Goal: Information Seeking & Learning: Learn about a topic

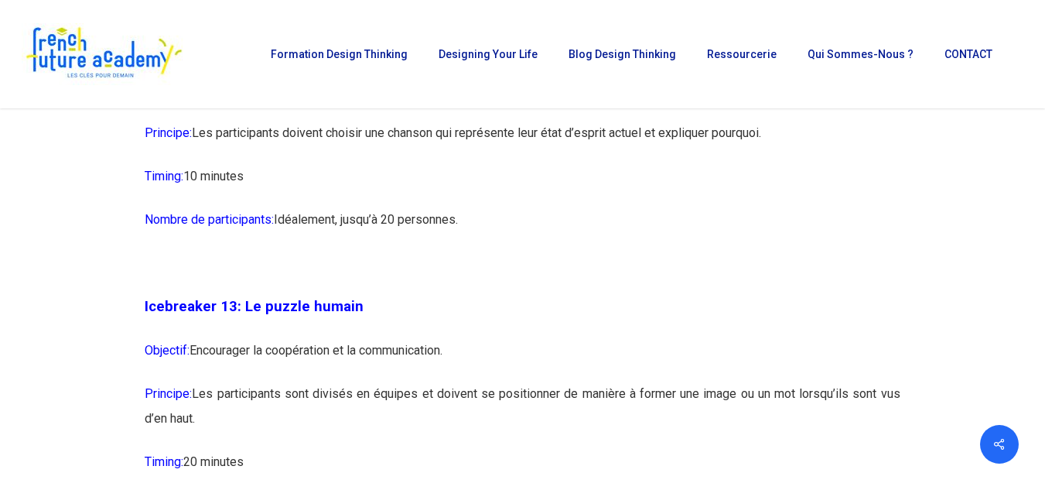
scroll to position [6797, 0]
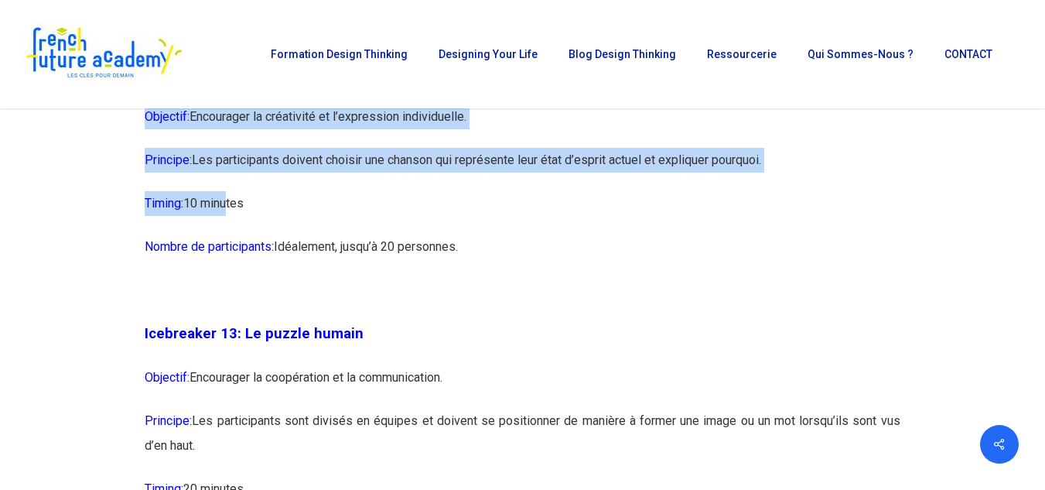
drag, startPoint x: 229, startPoint y: 295, endPoint x: 162, endPoint y: 156, distance: 153.6
click at [162, 104] on p "Icebreaker 12: Le brainstorming musical" at bounding box center [522, 82] width 755 height 44
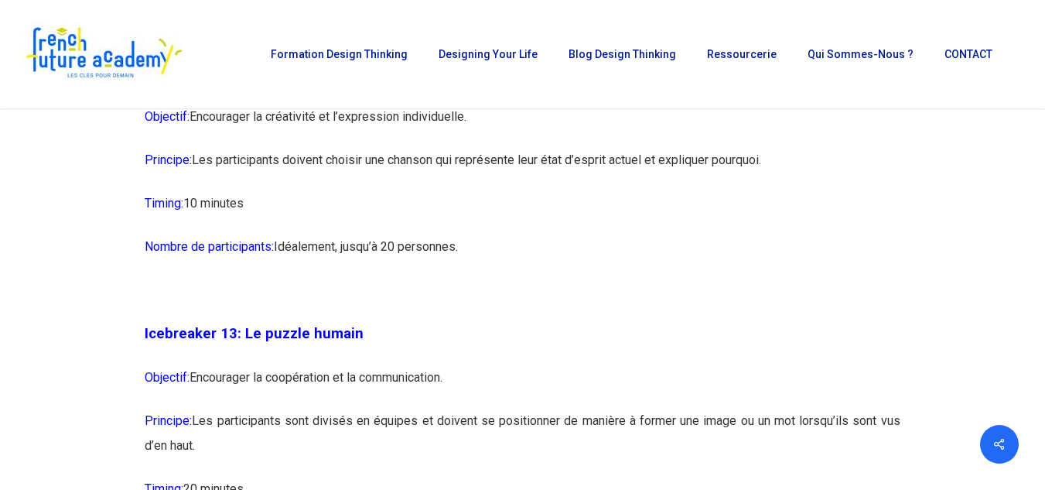
click at [270, 234] on p "Timing: 10 minutes" at bounding box center [522, 212] width 755 height 43
click at [162, 124] on span "Objectif:" at bounding box center [167, 116] width 45 height 15
click at [525, 234] on p "Timing: 10 minutes" at bounding box center [522, 212] width 755 height 43
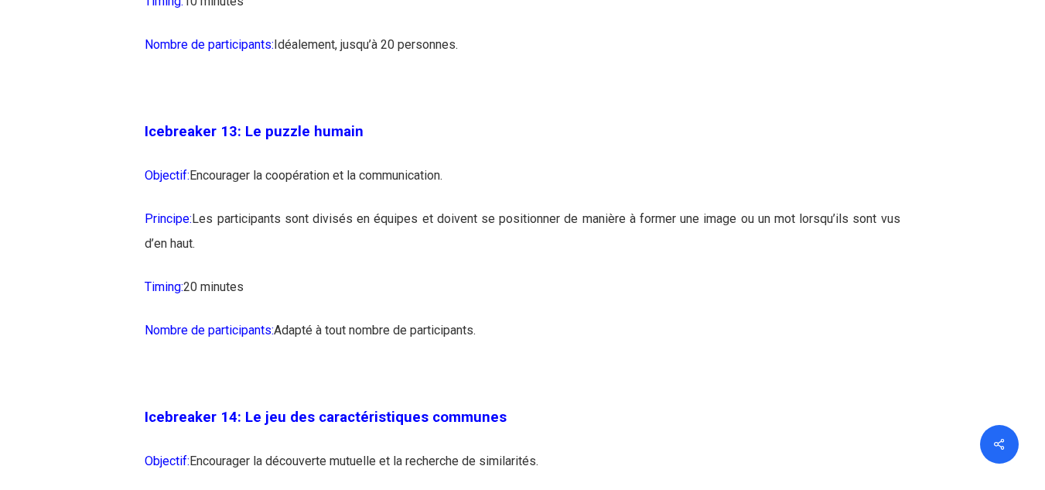
scroll to position [7001, 0]
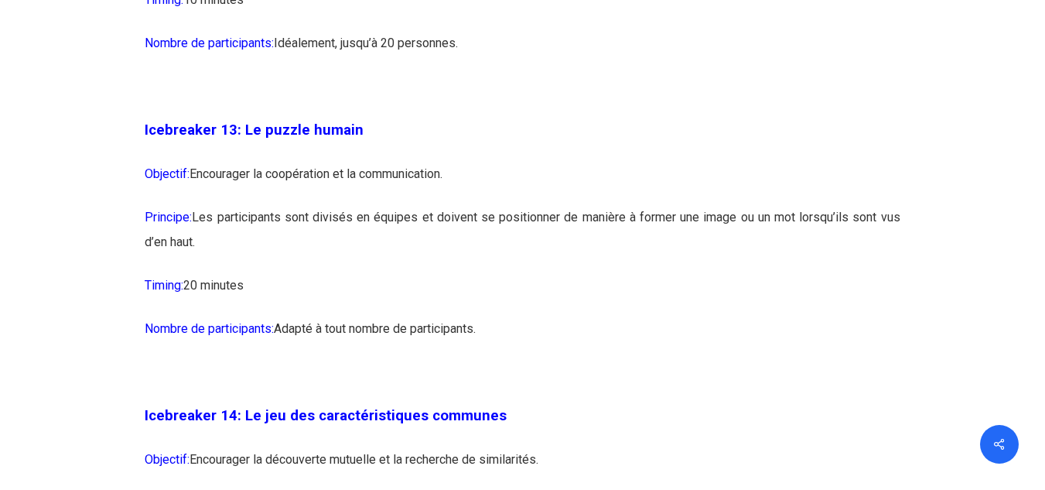
click at [611, 118] on p at bounding box center [522, 95] width 755 height 43
click at [748, 118] on p at bounding box center [522, 95] width 755 height 43
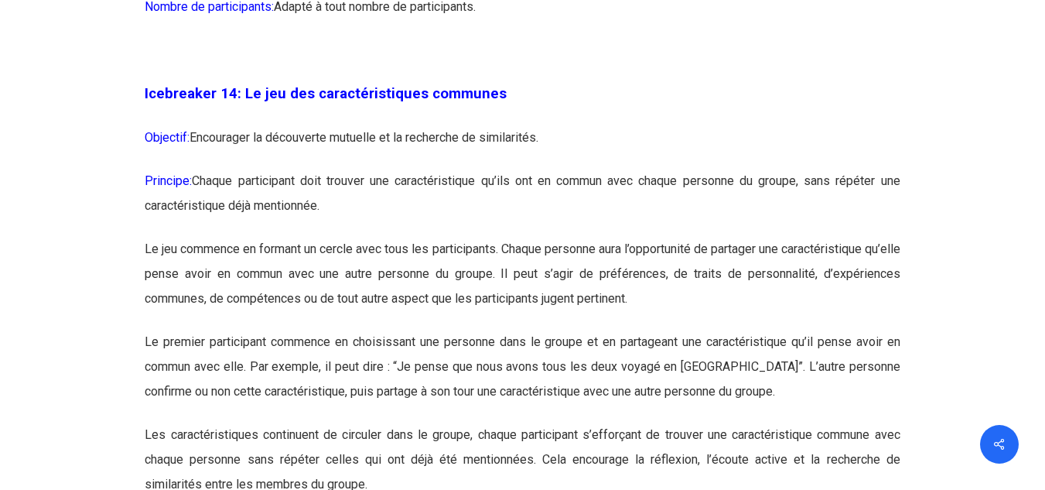
scroll to position [7329, 0]
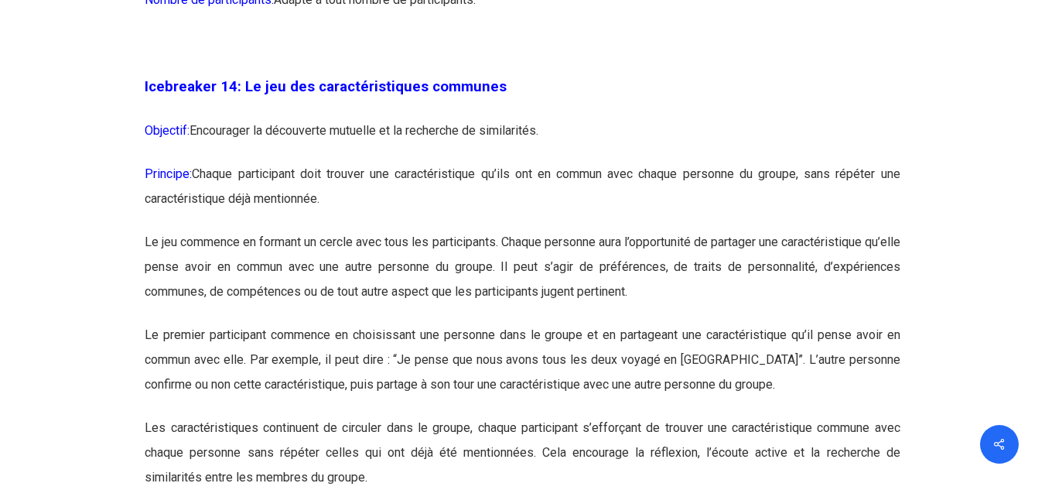
click at [877, 118] on p "Icebreaker 14: Le jeu des caractéristiques communes" at bounding box center [522, 96] width 755 height 44
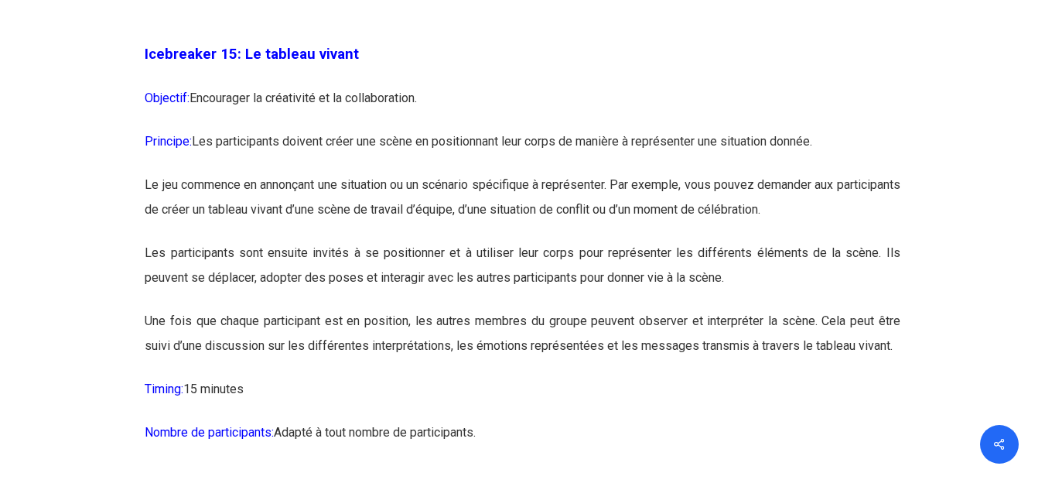
scroll to position [7995, 0]
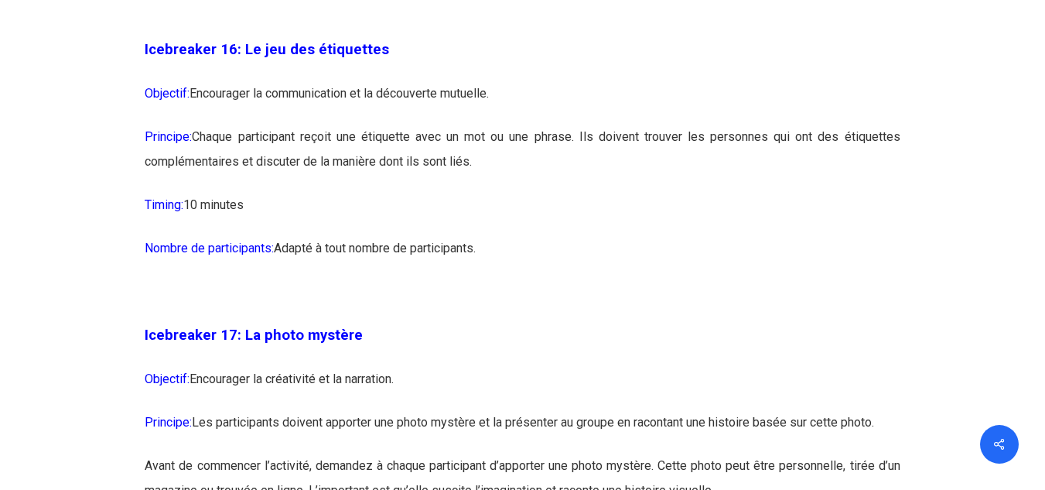
scroll to position [8464, 0]
drag, startPoint x: 916, startPoint y: 258, endPoint x: 803, endPoint y: 189, distance: 132.9
click at [803, 189] on div "Icebreaker 1: Nommez votre super-pouvoir ! Objectif: Encourager l’expression in…" at bounding box center [522, 251] width 789 height 14638
click at [803, 124] on p "Objectif: Encourager la communication et la découverte mutuelle." at bounding box center [522, 101] width 755 height 43
drag, startPoint x: 803, startPoint y: 189, endPoint x: 810, endPoint y: 223, distance: 35.5
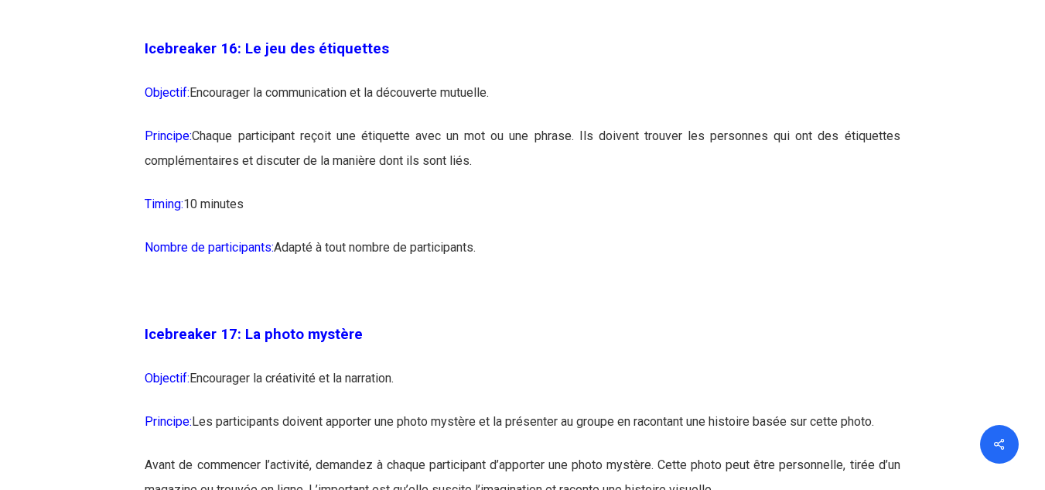
click at [810, 223] on div "Icebreaker 1: Nommez votre super-pouvoir ! Objectif: Encourager l’expression in…" at bounding box center [522, 261] width 755 height 14602
click at [810, 192] on p "Principe: Chaque participant reçoit une étiquette avec un mot ou une phrase. Il…" at bounding box center [522, 158] width 755 height 68
drag, startPoint x: 810, startPoint y: 223, endPoint x: 595, endPoint y: 131, distance: 233.1
click at [595, 131] on div "Icebreaker 1: Nommez votre super-pouvoir ! Objectif: Encourager l’expression in…" at bounding box center [522, 261] width 755 height 14602
click at [595, 80] on p "Icebreaker 16: Le jeu des étiquettes" at bounding box center [522, 58] width 755 height 44
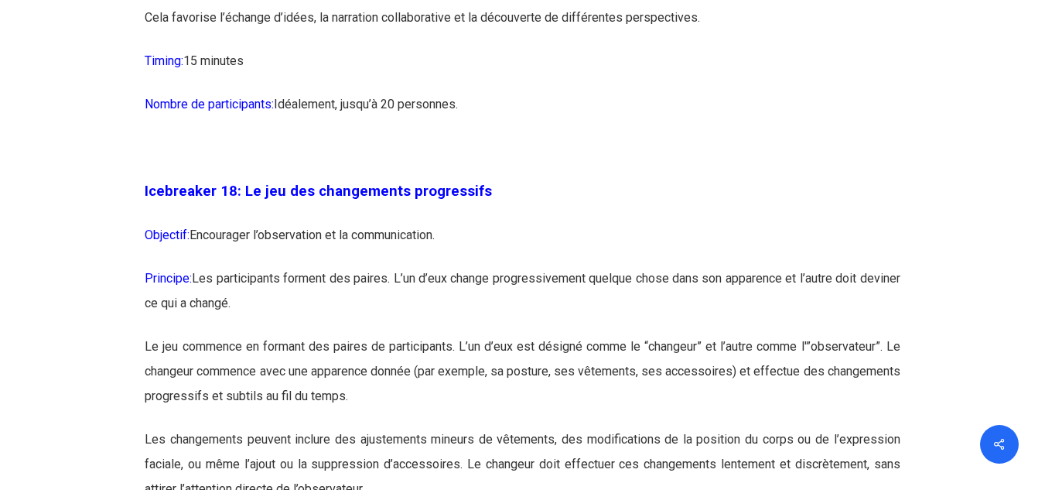
scroll to position [9165, 0]
click at [645, 91] on p "Timing: 15 minutes" at bounding box center [522, 69] width 755 height 43
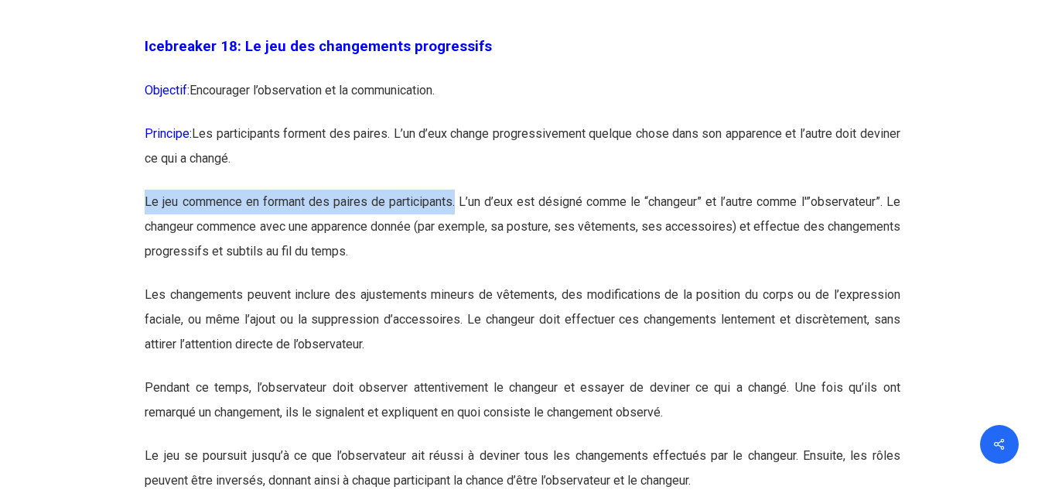
drag, startPoint x: 372, startPoint y: 231, endPoint x: 470, endPoint y: 291, distance: 114.9
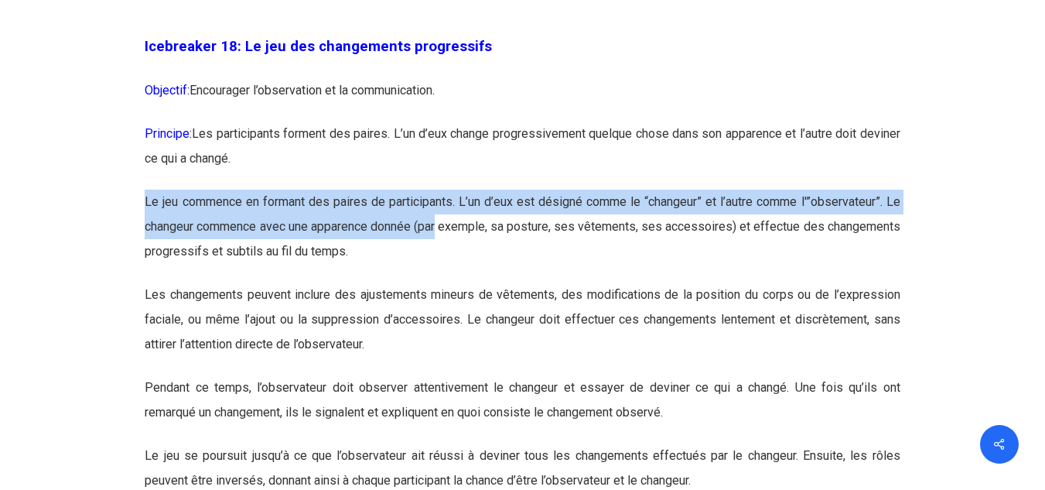
click at [470, 282] on p "Le jeu commence en formant des paires de participants. L’un d’eux est désigné c…" at bounding box center [522, 235] width 755 height 93
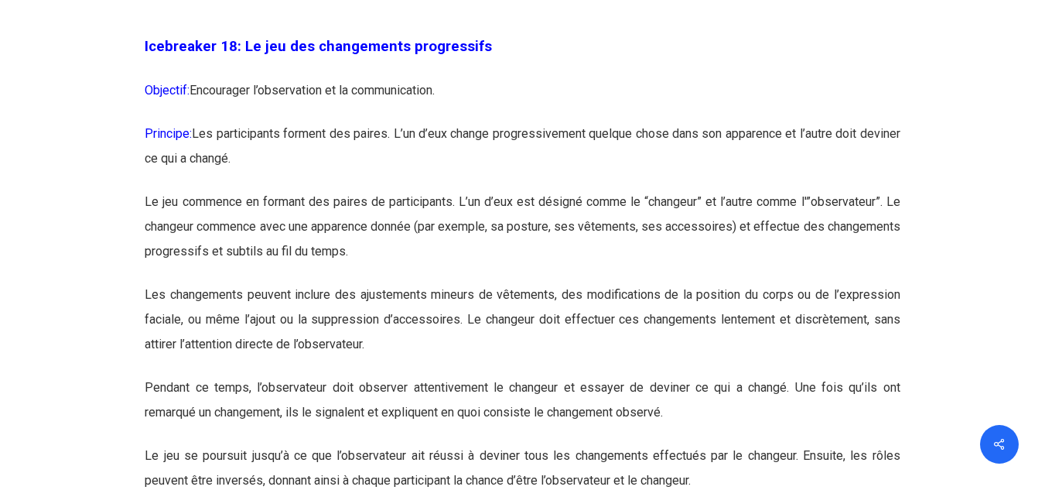
drag, startPoint x: 506, startPoint y: 305, endPoint x: 526, endPoint y: 322, distance: 26.8
click at [526, 282] on p "Le jeu commence en formant des paires de participants. L’un d’eux est désigné c…" at bounding box center [522, 235] width 755 height 93
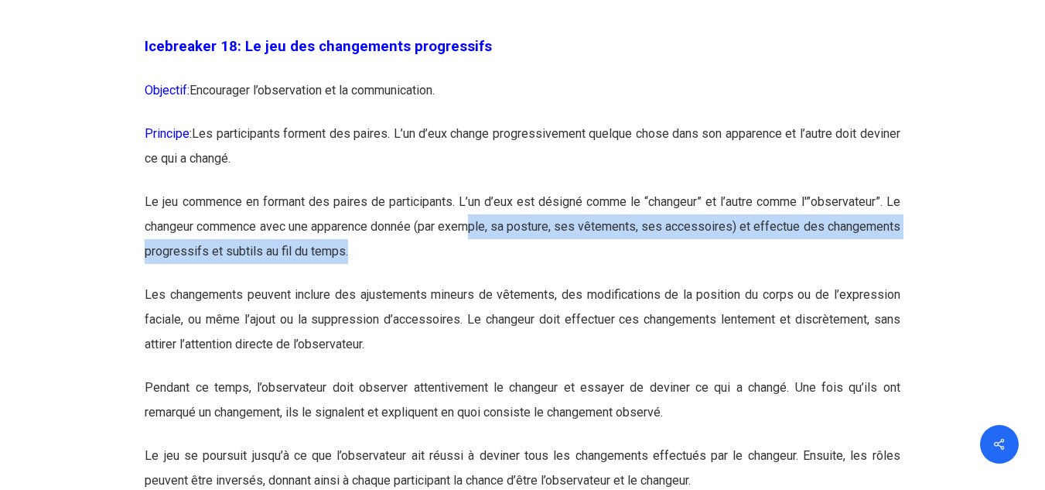
click at [526, 282] on p "Le jeu commence en formant des paires de participants. L’un d’eux est désigné c…" at bounding box center [522, 235] width 755 height 93
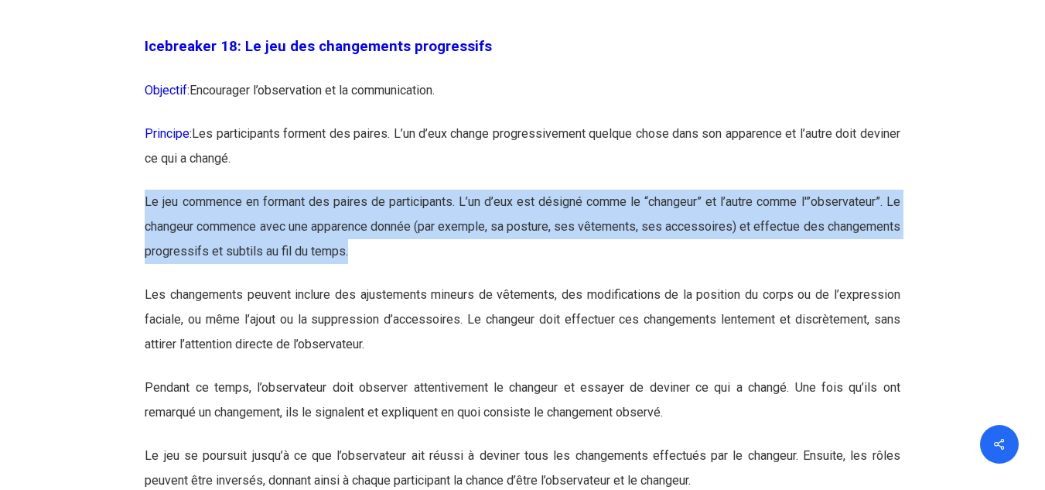
drag, startPoint x: 526, startPoint y: 322, endPoint x: 471, endPoint y: 232, distance: 105.8
click at [471, 189] on p "Principe: Les participants forment des paires. L’un d’eux change progressivemen…" at bounding box center [522, 155] width 755 height 68
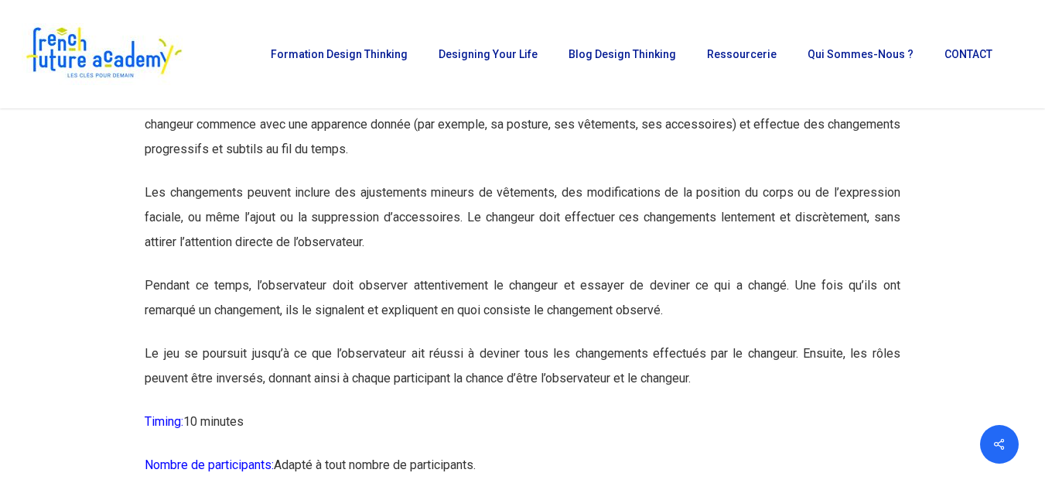
scroll to position [9380, 0]
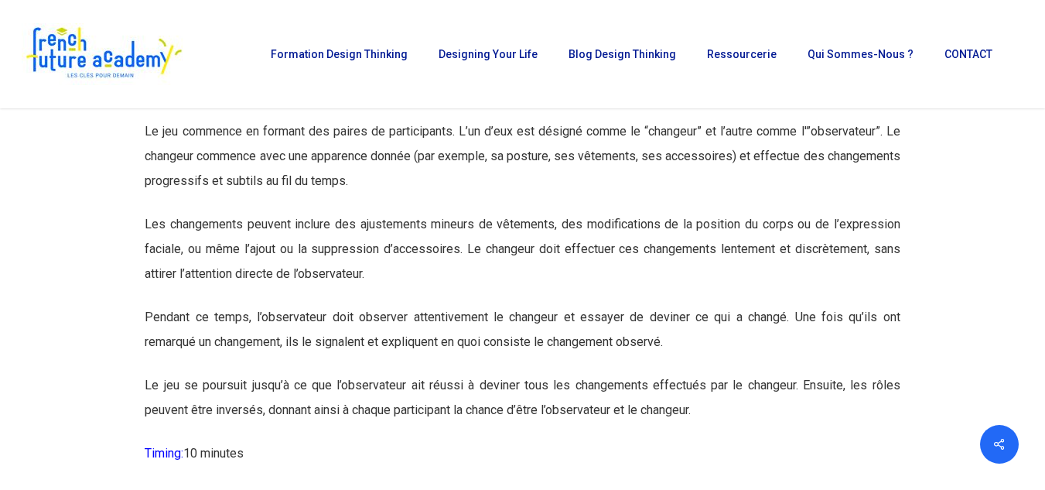
click at [427, 212] on p "Le jeu commence en formant des paires de participants. L’un d’eux est désigné c…" at bounding box center [522, 165] width 755 height 93
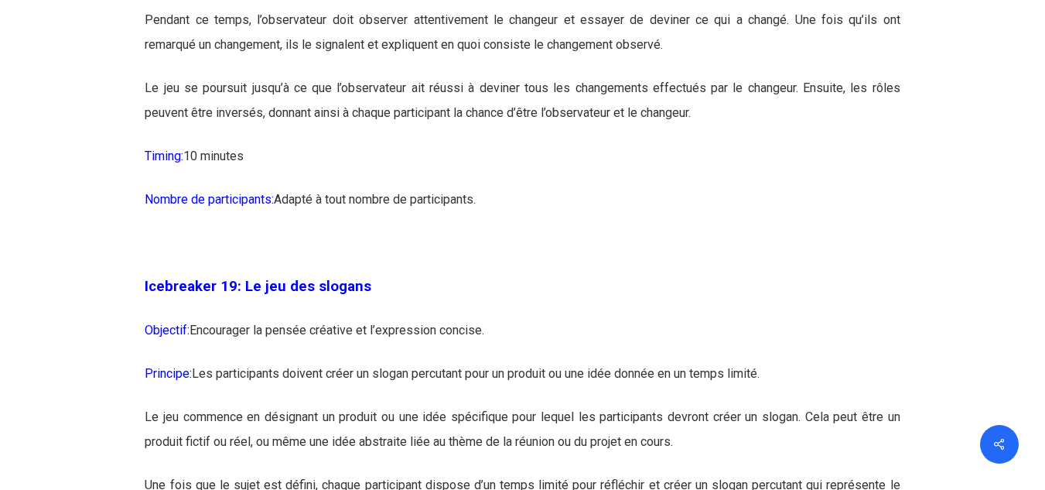
scroll to position [9678, 0]
click at [513, 186] on p "Timing: 10 minutes" at bounding box center [522, 163] width 755 height 43
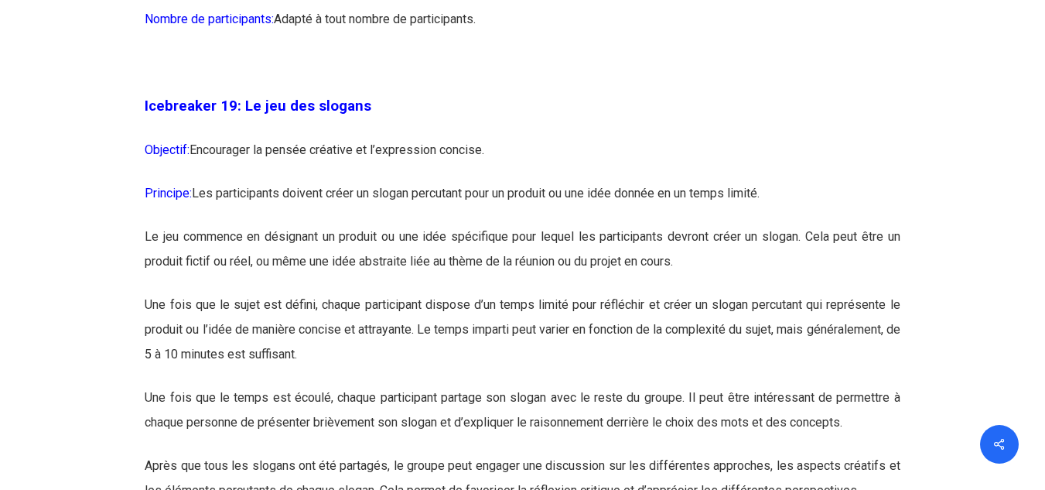
scroll to position [9873, 0]
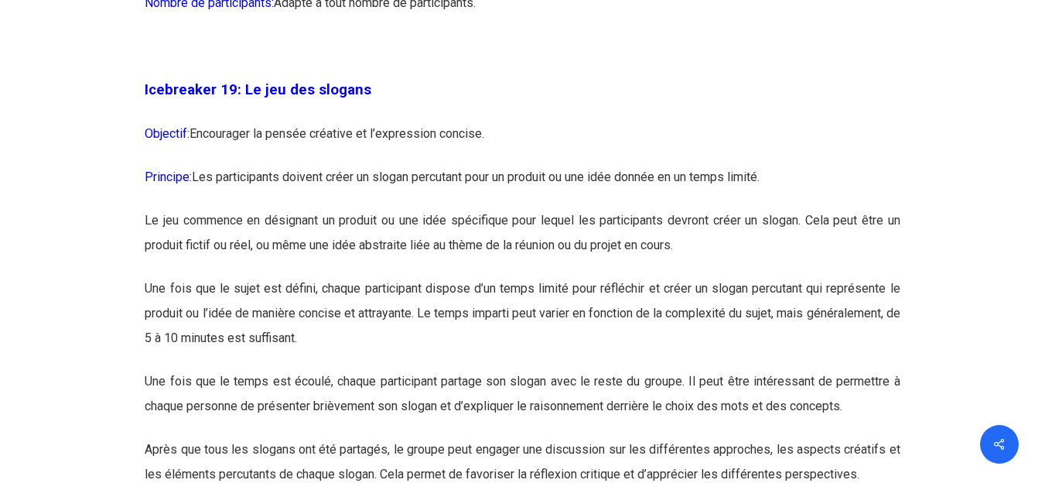
click at [513, 165] on p "Objectif: Encourager la pensée créative et l’expression concise." at bounding box center [522, 142] width 755 height 43
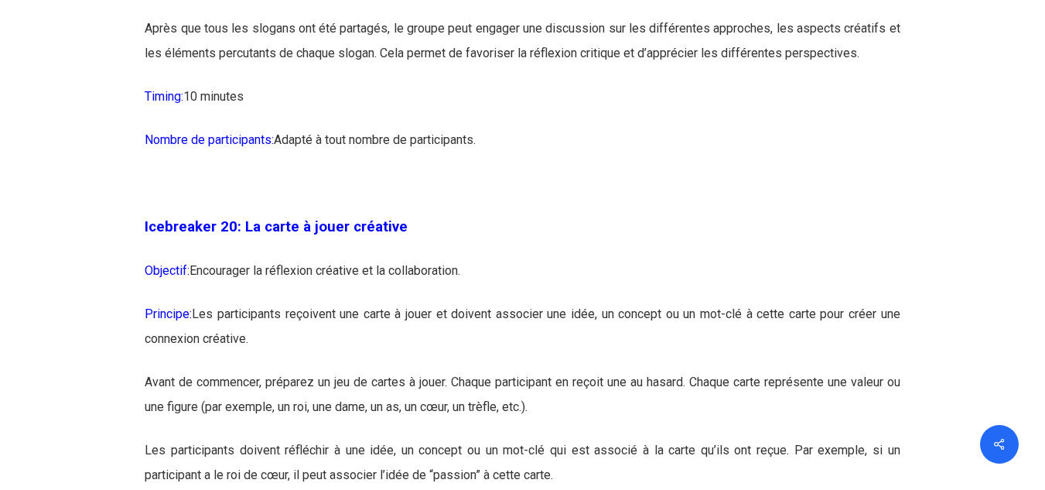
scroll to position [10294, 0]
click at [616, 213] on p at bounding box center [522, 191] width 755 height 43
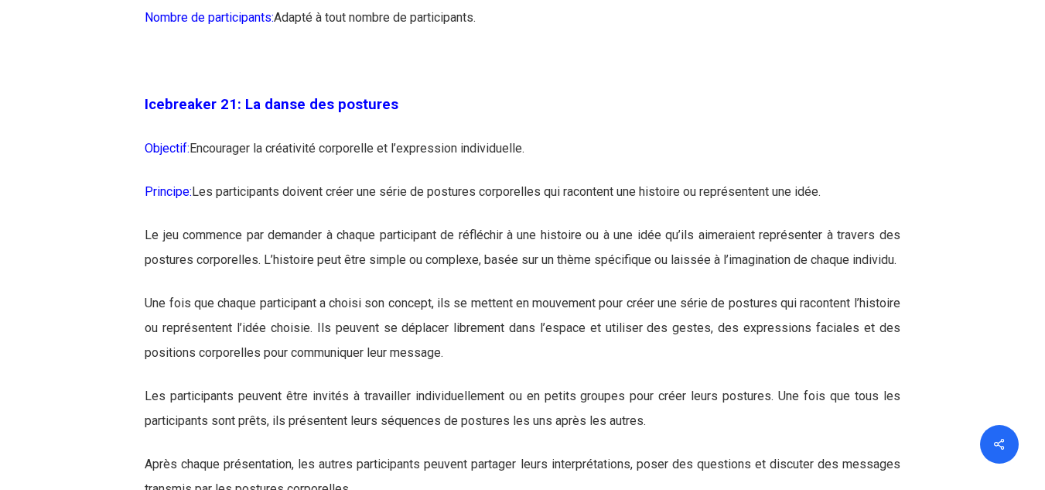
scroll to position [10976, 0]
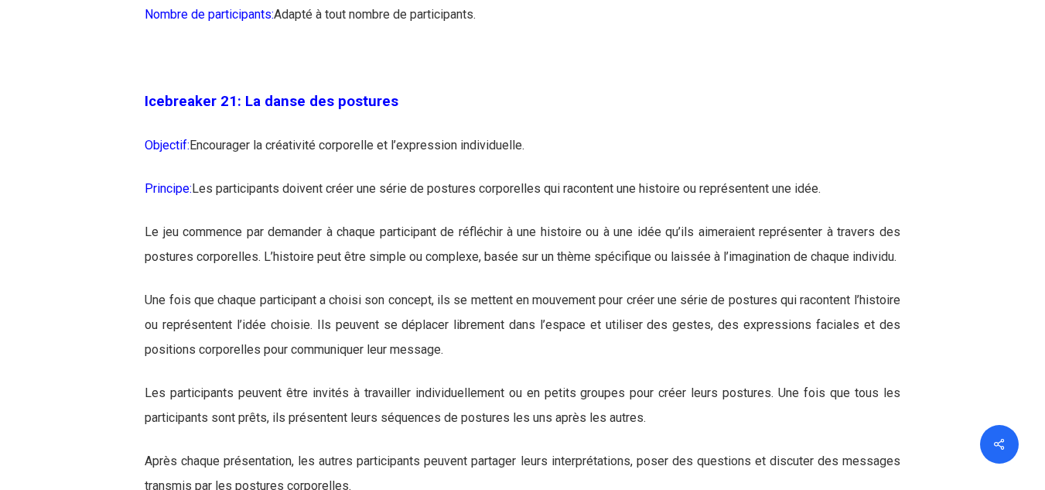
click at [652, 89] on p at bounding box center [522, 67] width 755 height 43
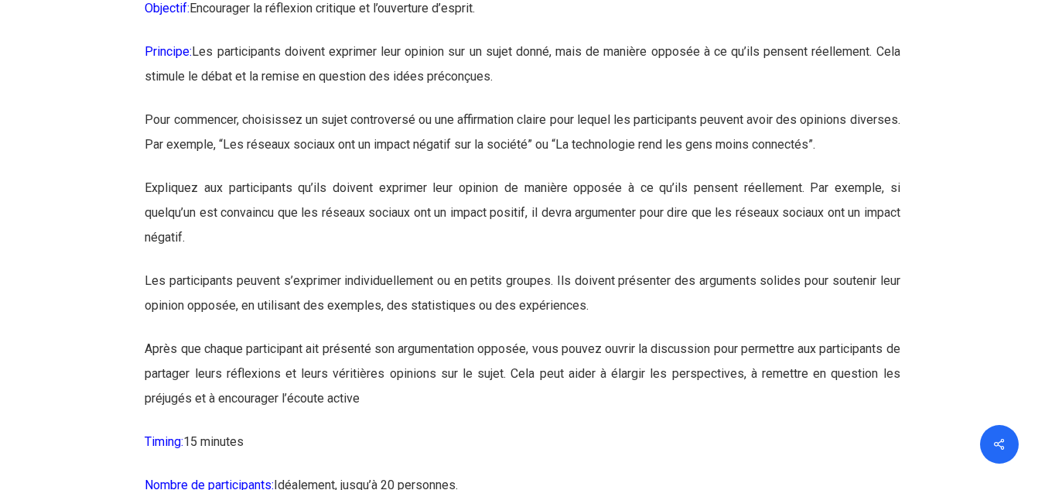
scroll to position [11672, 0]
click at [666, 39] on p "Objectif: Encourager la réflexion critique et l’ouverture d’esprit." at bounding box center [522, 16] width 755 height 43
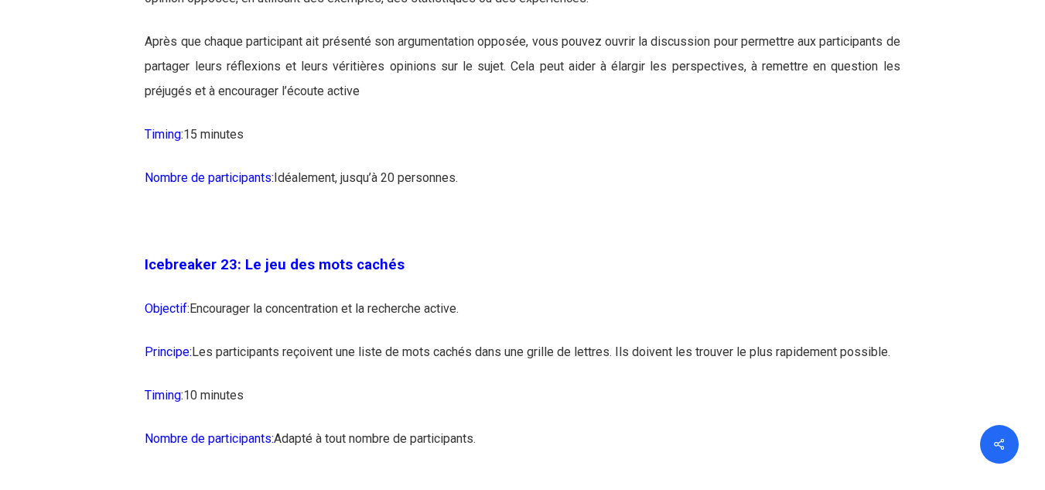
scroll to position [12023, 0]
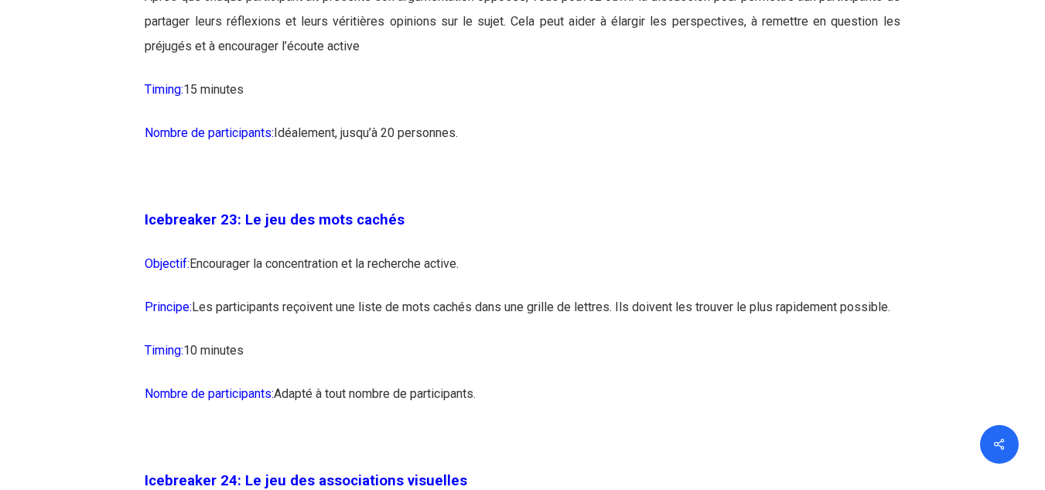
click at [564, 207] on p at bounding box center [522, 185] width 755 height 43
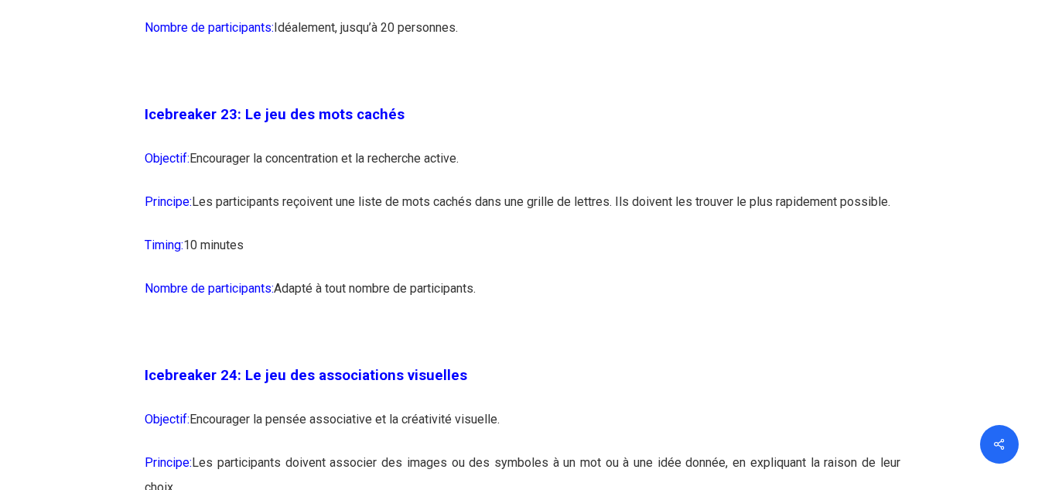
click at [582, 59] on p "Nombre de participants: [GEOGRAPHIC_DATA], jusqu’à 20 personnes." at bounding box center [522, 36] width 755 height 43
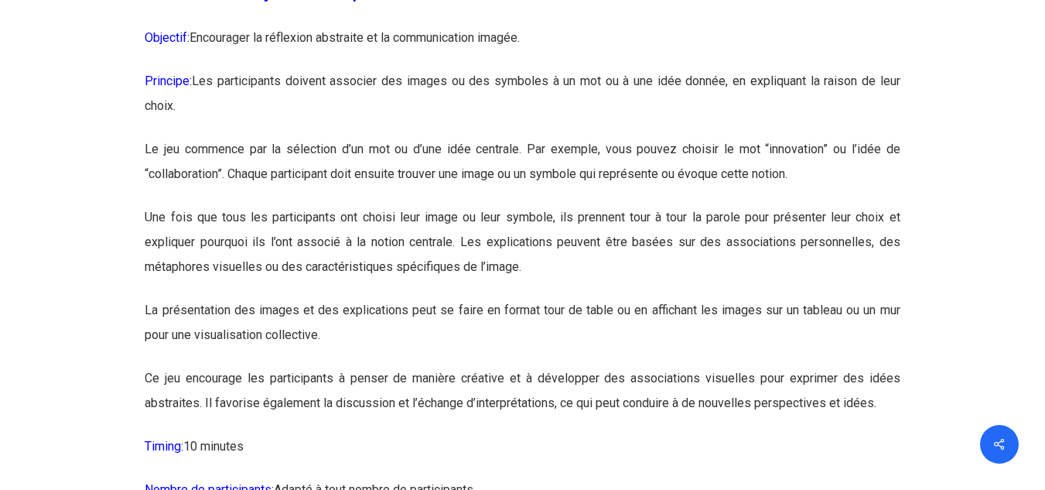
scroll to position [13074, 0]
click at [582, 25] on p "Icebreaker 25: Le jeu des métaphores" at bounding box center [522, 3] width 755 height 44
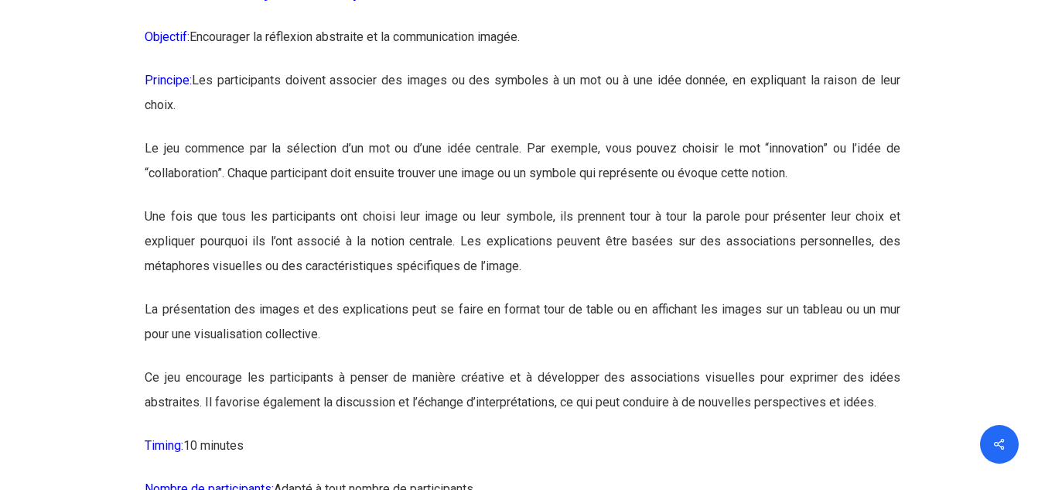
click at [582, 25] on p "Icebreaker 25: Le jeu des métaphores" at bounding box center [522, 3] width 755 height 44
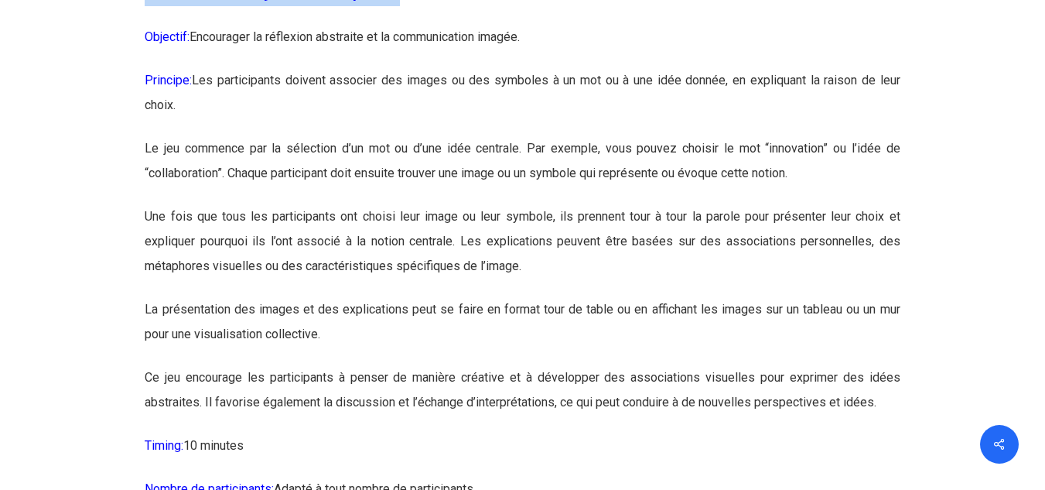
click at [582, 25] on p "Icebreaker 25: Le jeu des métaphores" at bounding box center [522, 3] width 755 height 44
drag, startPoint x: 582, startPoint y: 111, endPoint x: 461, endPoint y: 121, distance: 121.1
click at [461, 25] on p "Icebreaker 25: Le jeu des métaphores" at bounding box center [522, 3] width 755 height 44
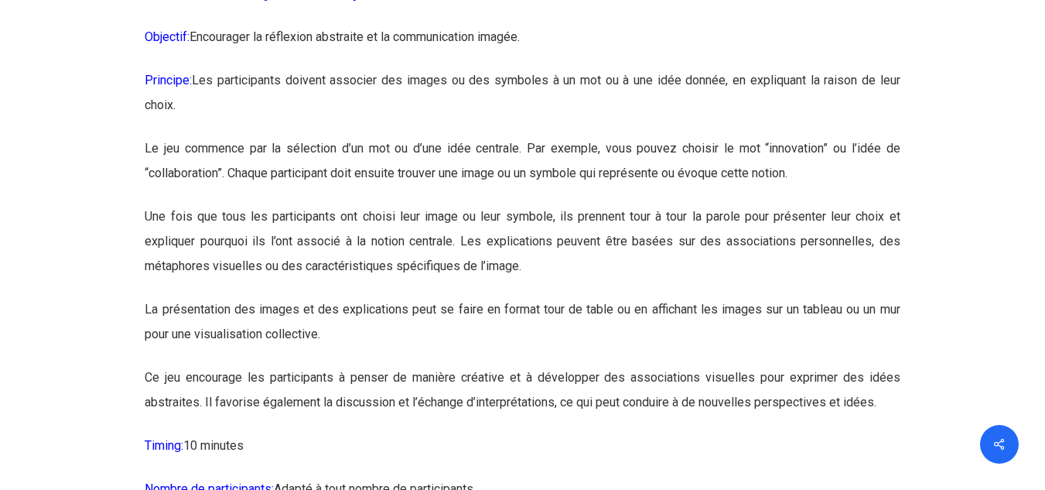
click at [461, 25] on p "Icebreaker 25: Le jeu des métaphores" at bounding box center [522, 3] width 755 height 44
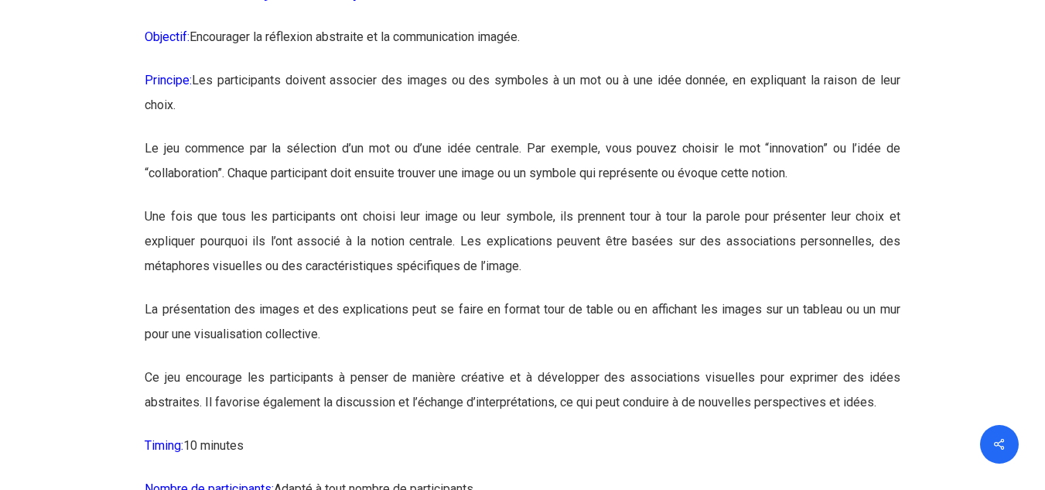
click at [461, 25] on p "Icebreaker 25: Le jeu des métaphores" at bounding box center [522, 3] width 755 height 44
click at [503, 365] on p "La présentation des images et des explications peut se faire en format tour de …" at bounding box center [522, 331] width 755 height 68
